Goal: Task Accomplishment & Management: Manage account settings

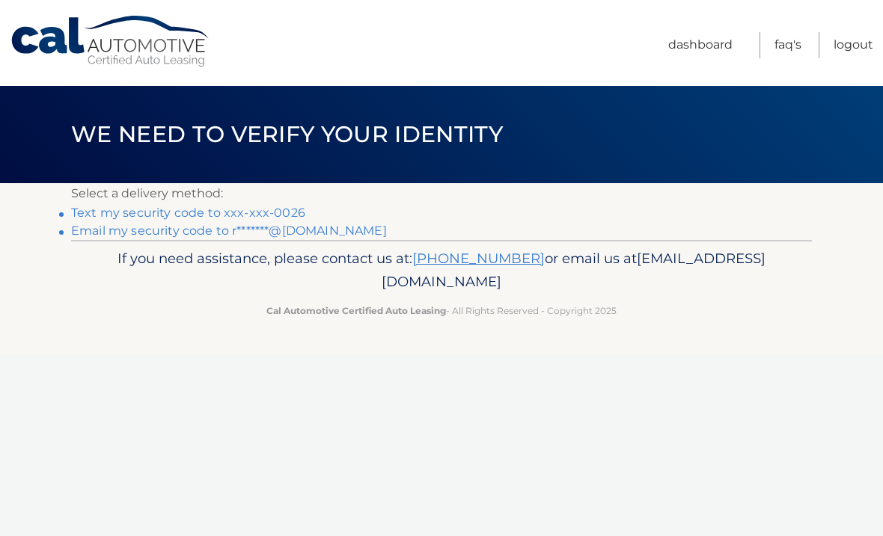
click at [295, 206] on link "Text my security code to xxx-xxx-0026" at bounding box center [188, 213] width 234 height 14
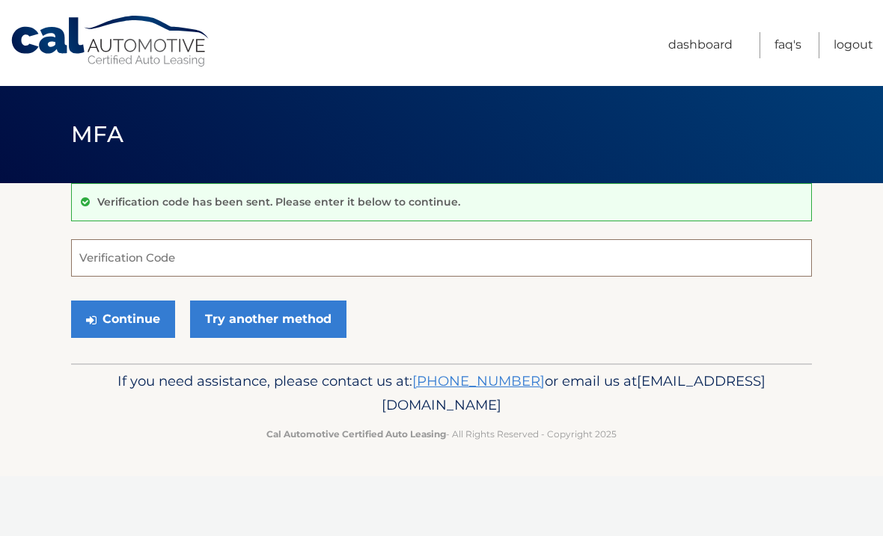
click at [170, 251] on input "Verification Code" at bounding box center [441, 257] width 740 height 37
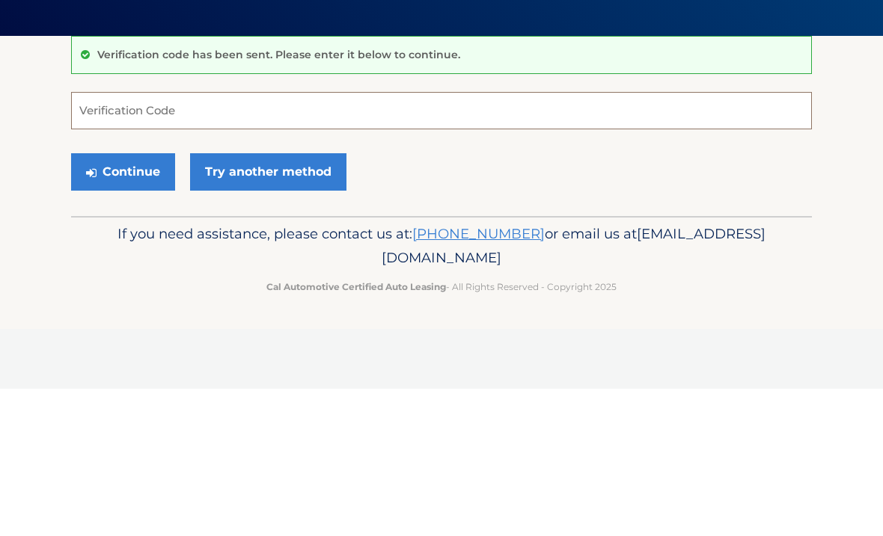
click at [182, 239] on input "Verification Code" at bounding box center [441, 257] width 740 height 37
type input "136620"
click at [132, 301] on button "Continue" at bounding box center [123, 319] width 104 height 37
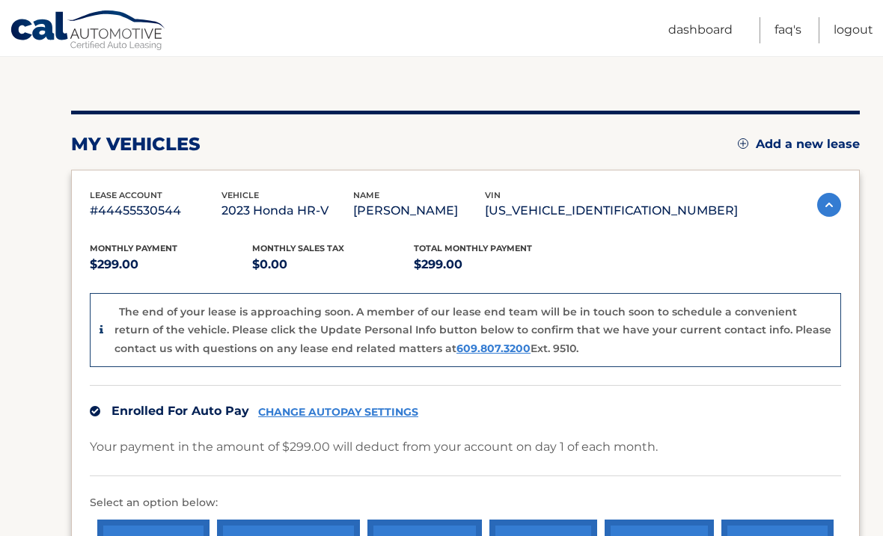
scroll to position [138, 0]
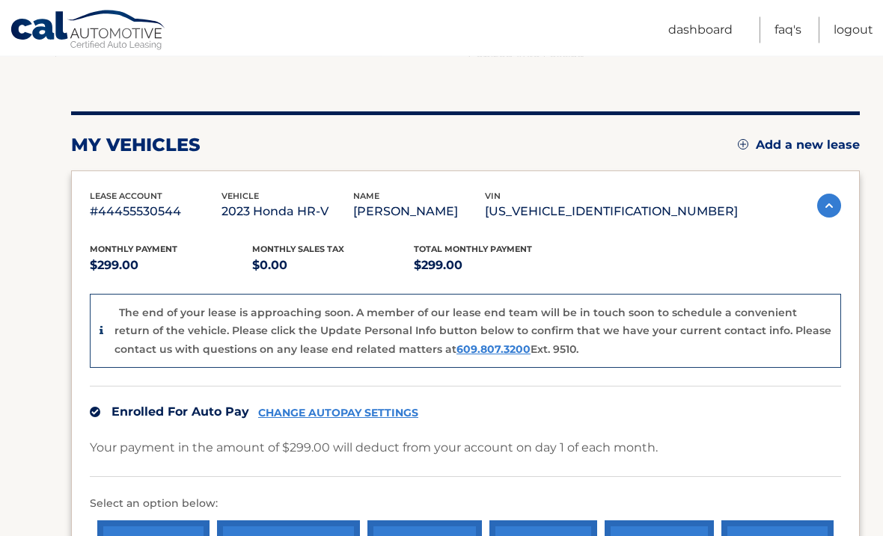
click at [838, 52] on ul "Dashboard FAQ's Logout" at bounding box center [770, 28] width 205 height 56
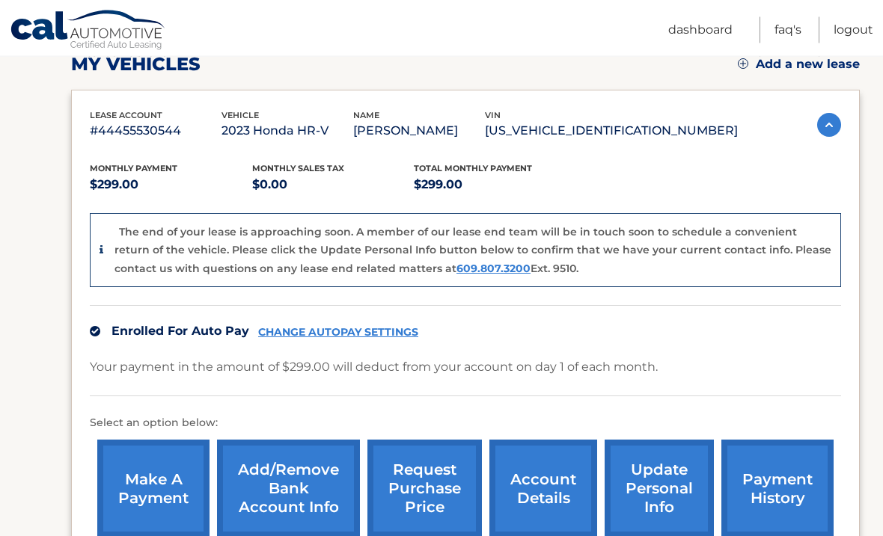
scroll to position [211, 0]
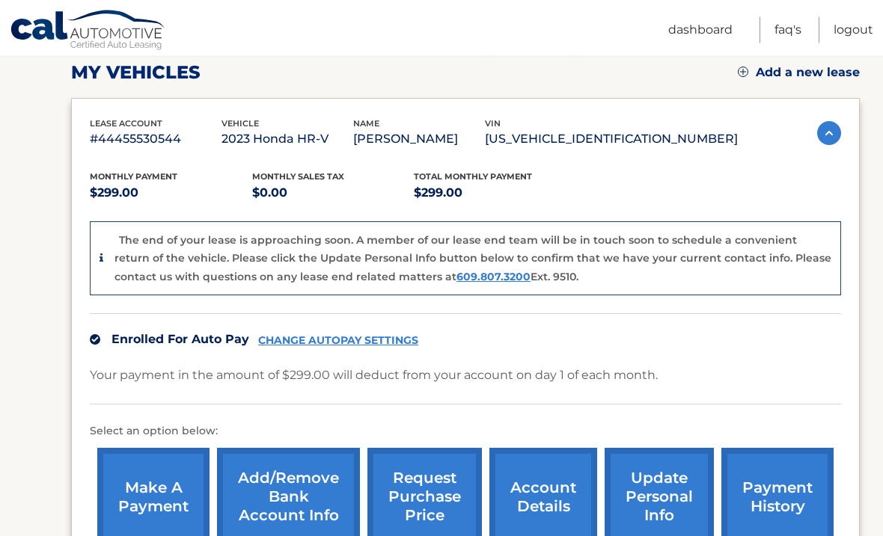
click at [862, 26] on link "Logout" at bounding box center [853, 30] width 40 height 26
